Goal: Information Seeking & Learning: Find specific fact

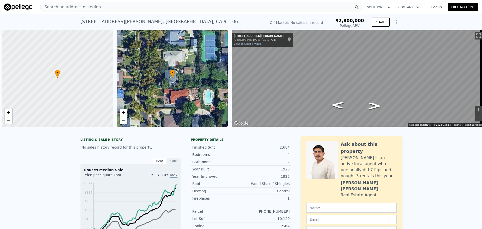
scroll to position [0, 2]
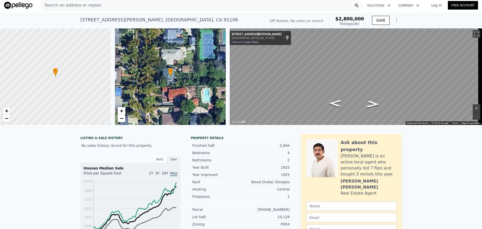
click at [90, 5] on span "Search an address or region" at bounding box center [70, 5] width 60 height 6
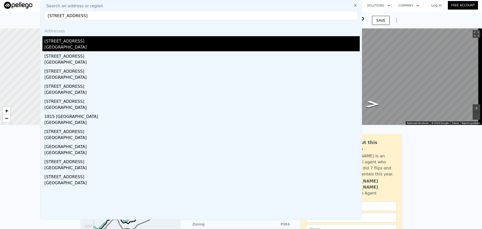
type input "1806 Camden Ave South Pasadena, CA 91030"
click at [74, 46] on div "South Pasadena, CA 91030" at bounding box center [201, 47] width 315 height 7
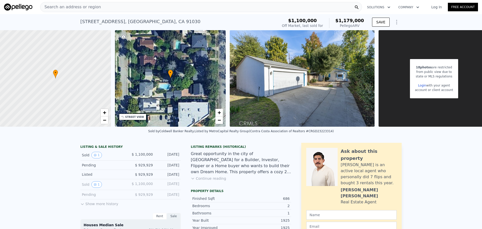
click at [97, 6] on div "Search an address or region" at bounding box center [201, 7] width 322 height 10
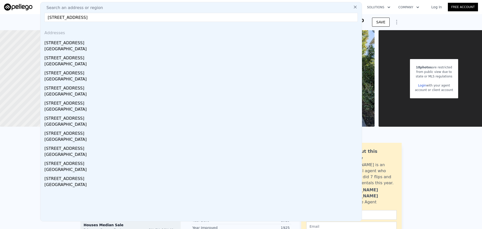
type input "3305 Monterey Rd San Marino, CA 91108"
click at [84, 45] on div "3305 Monterey Rd" at bounding box center [201, 42] width 315 height 8
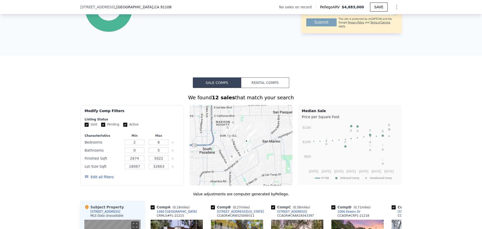
scroll to position [452, 0]
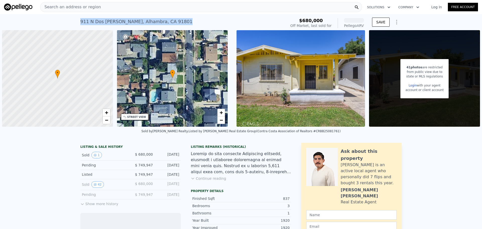
drag, startPoint x: 164, startPoint y: 22, endPoint x: 78, endPoint y: 24, distance: 86.1
click at [78, 24] on div "911 N Dos Robles Pl , Alhambra , CA 91801 Sold Jul 2025 for $680k (~ARV ) $680,…" at bounding box center [241, 22] width 482 height 16
copy div "911 N Dos Robles Pl , Alhambra , CA 91801"
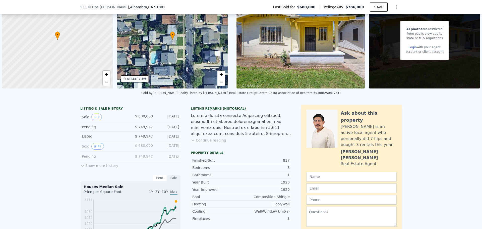
scroll to position [48, 0]
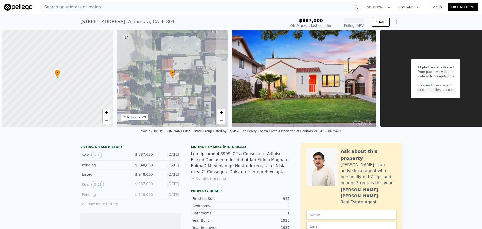
scroll to position [0, 2]
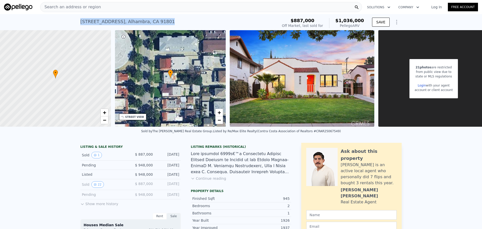
drag, startPoint x: 167, startPoint y: 22, endPoint x: 77, endPoint y: 21, distance: 90.1
click at [77, 21] on div "[STREET_ADDRESS] Sold [DATE] for $887k (~ARV $1.036m ) $887,000 Off Market, las…" at bounding box center [241, 22] width 482 height 16
copy div "[STREET_ADDRESS]"
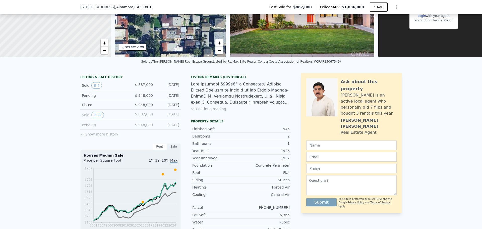
scroll to position [74, 0]
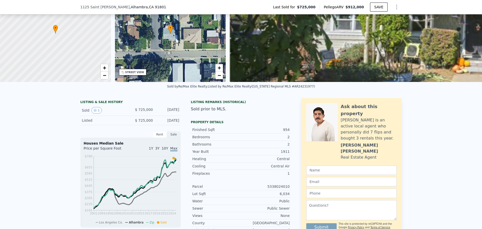
scroll to position [2, 0]
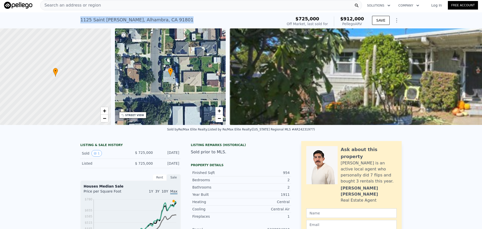
drag, startPoint x: 136, startPoint y: 20, endPoint x: 79, endPoint y: 22, distance: 56.2
click at [80, 22] on div "1125 Saint Charles , Alhambra , CA 91801 Sold Nov 2024 for $725k (~ARV $912k )" at bounding box center [180, 21] width 200 height 14
copy div "1125 Saint Charles , Alhambra , CA 91801"
